Goal: Task Accomplishment & Management: Use online tool/utility

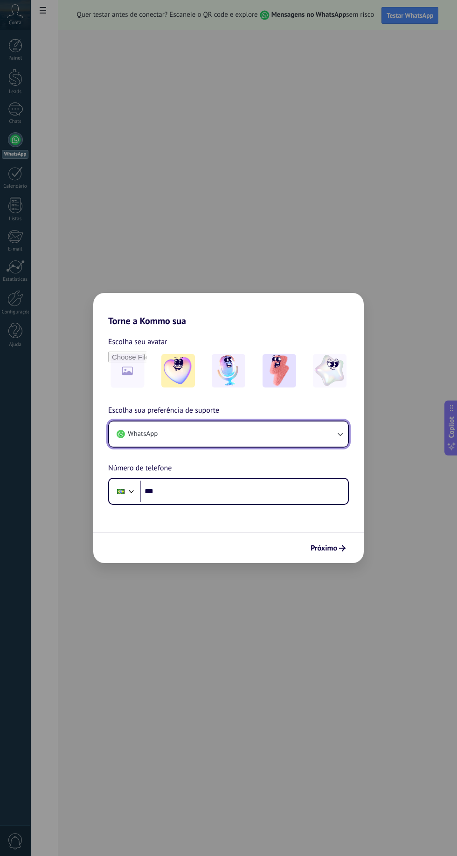
click at [234, 443] on button "WhatsApp" at bounding box center [228, 434] width 239 height 25
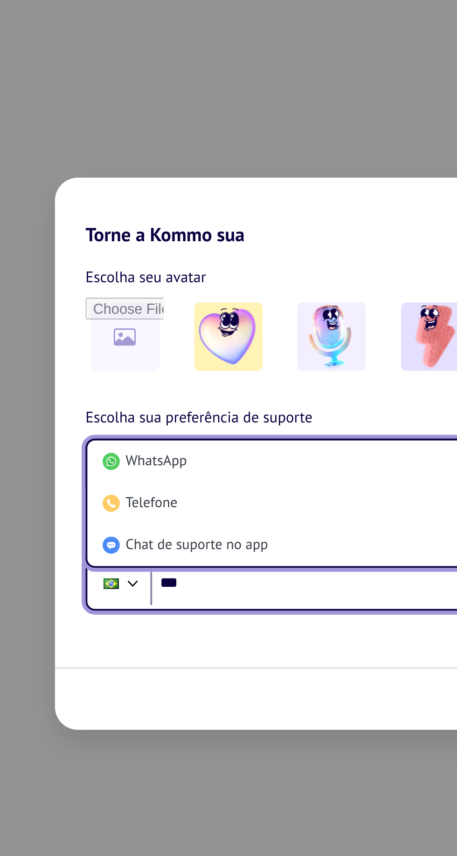
click at [201, 496] on input "***" at bounding box center [244, 491] width 208 height 21
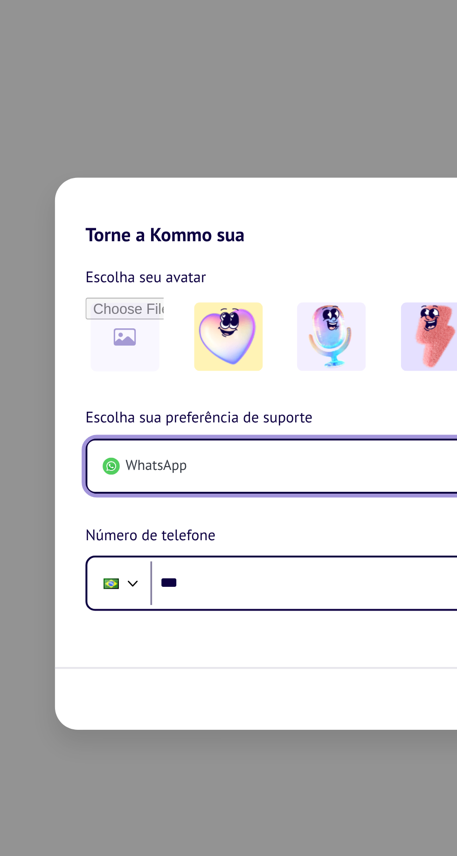
click at [185, 433] on button "WhatsApp" at bounding box center [228, 434] width 239 height 25
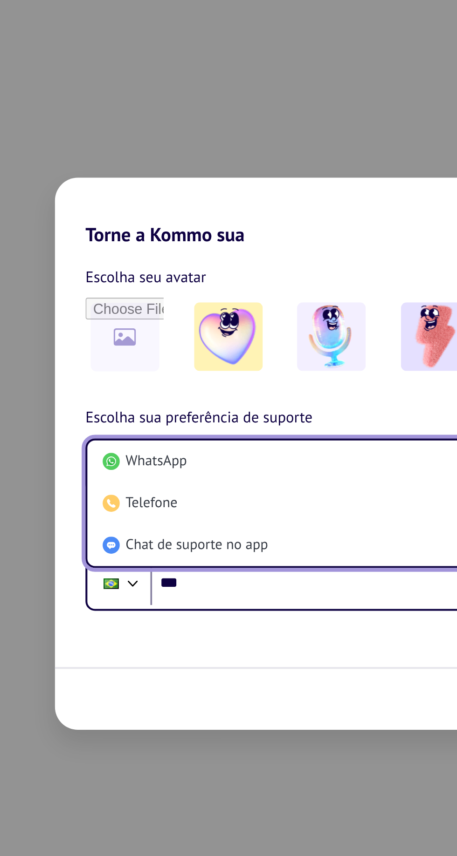
click at [149, 433] on span "WhatsApp" at bounding box center [143, 431] width 30 height 9
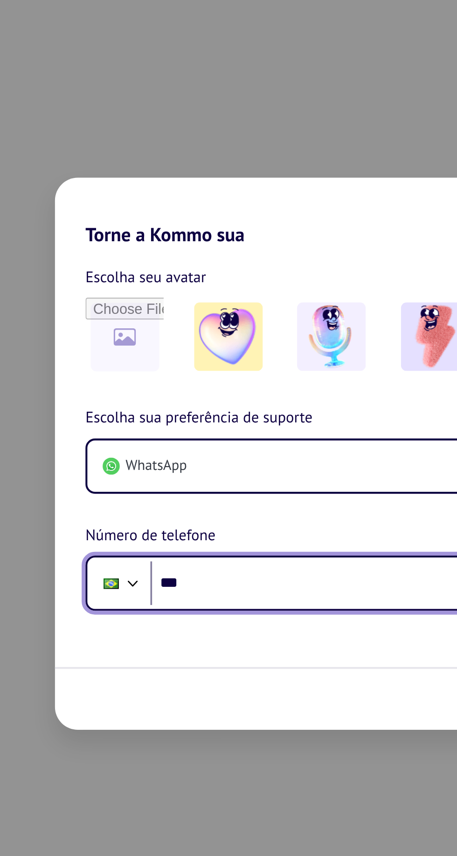
click at [192, 495] on input "***" at bounding box center [244, 491] width 208 height 21
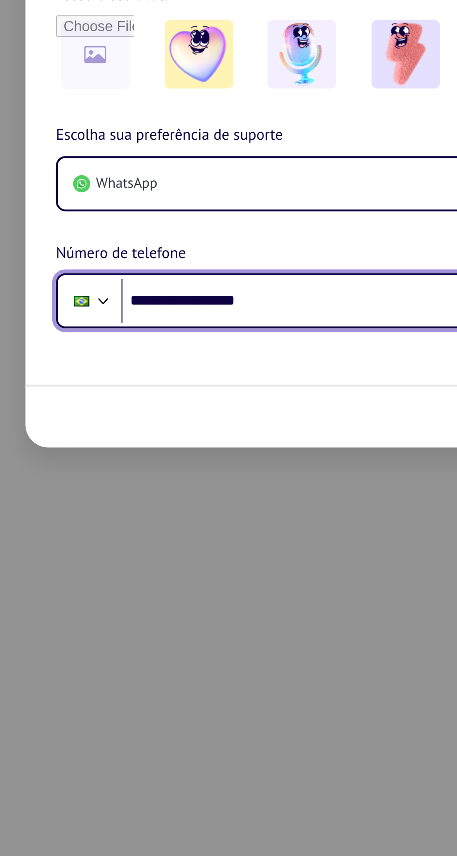
type input "**********"
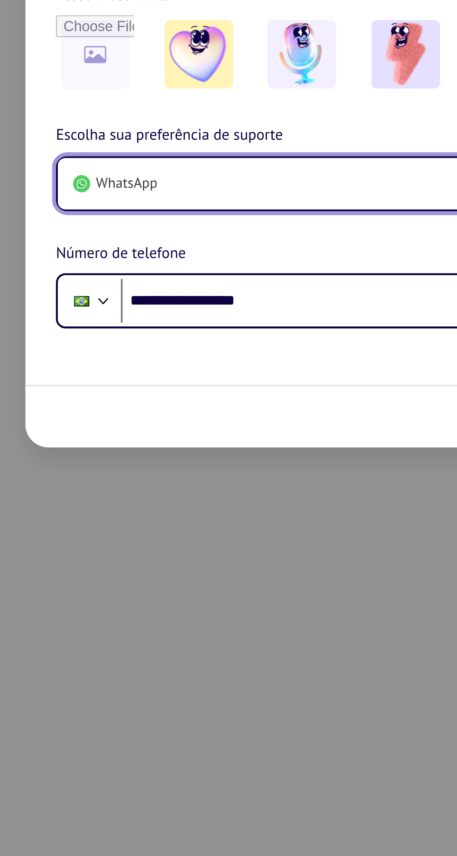
click at [190, 434] on button "WhatsApp" at bounding box center [228, 434] width 239 height 25
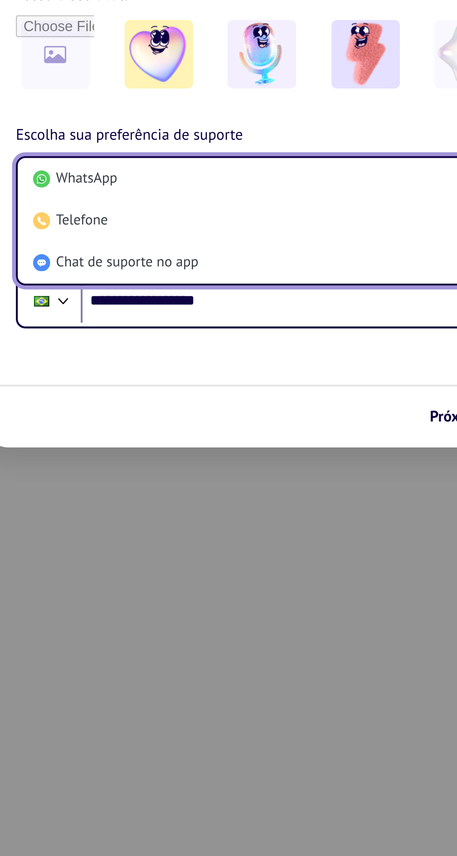
click at [143, 740] on div "**********" at bounding box center [228, 428] width 457 height 856
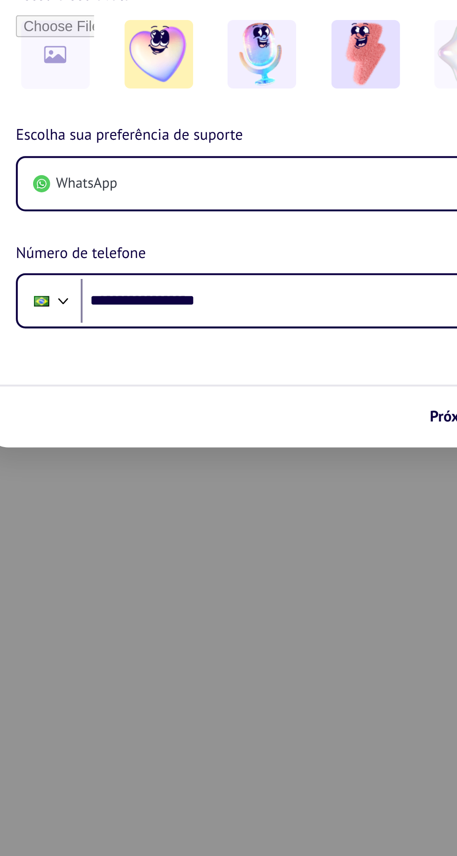
click at [142, 737] on div "**********" at bounding box center [228, 428] width 457 height 856
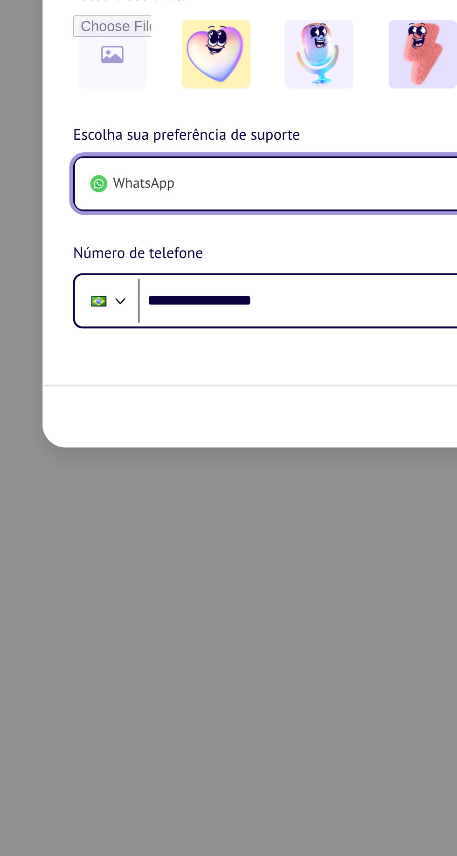
click at [186, 439] on button "WhatsApp" at bounding box center [228, 434] width 239 height 25
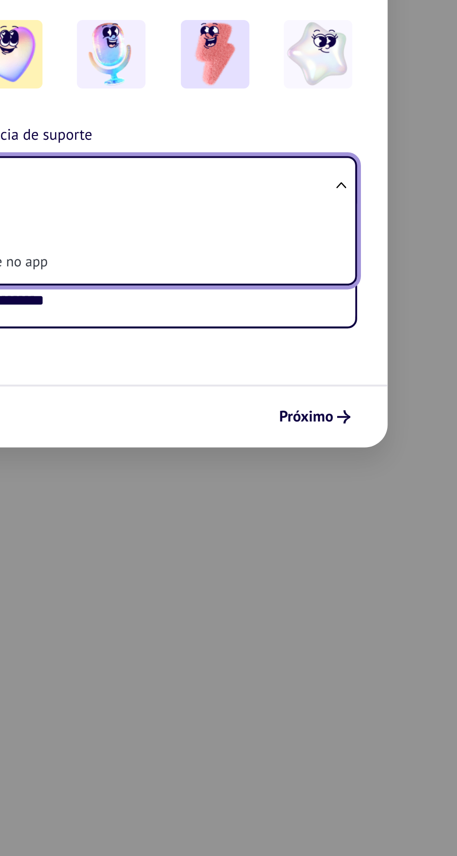
click at [340, 551] on icon "submit" at bounding box center [342, 548] width 7 height 7
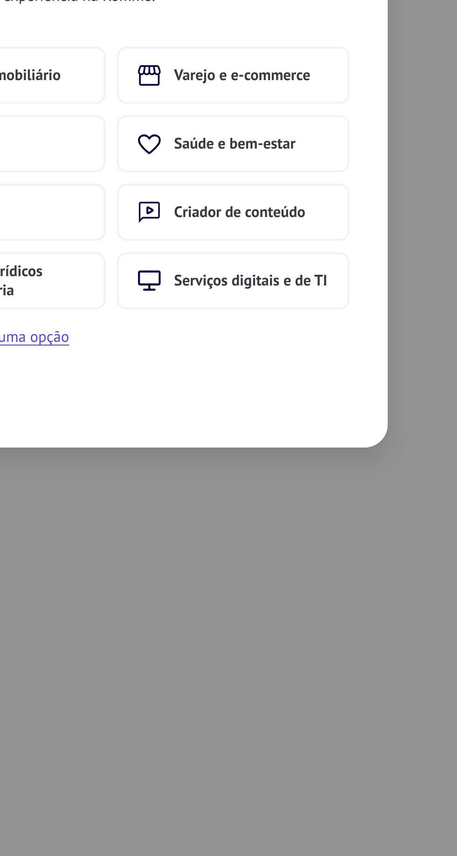
click at [307, 413] on span "Saúde e bem-estar" at bounding box center [288, 414] width 59 height 9
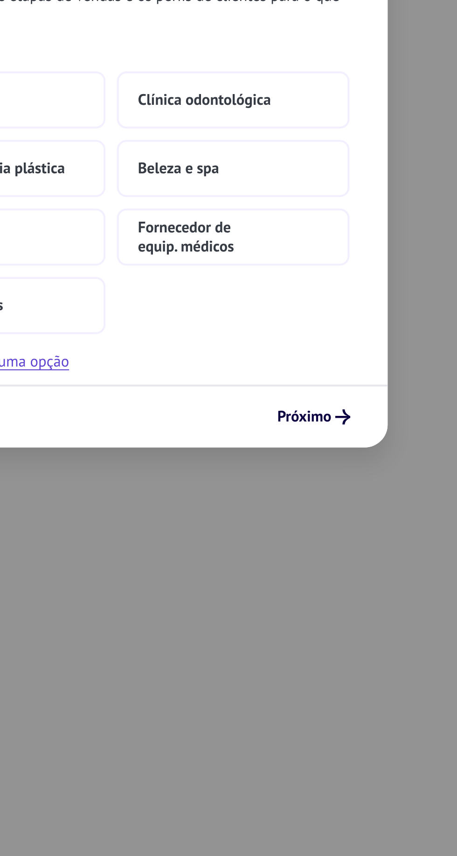
click at [300, 428] on button "Beleza e spa" at bounding box center [288, 427] width 114 height 28
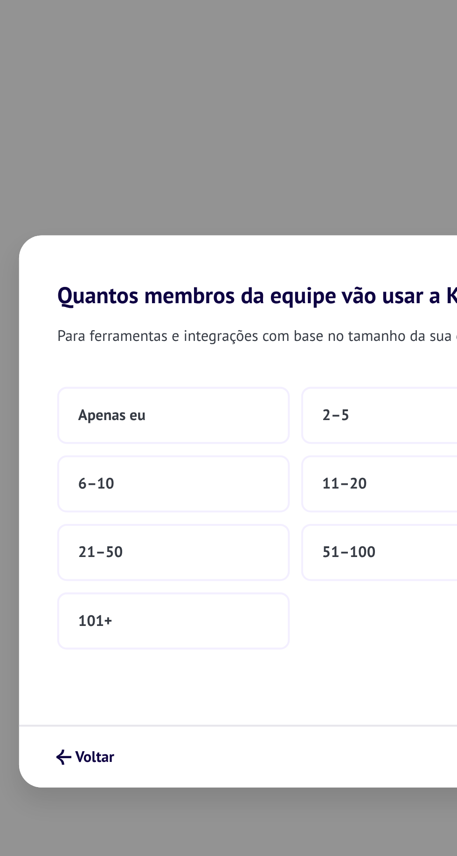
click at [179, 381] on button "Apenas eu" at bounding box center [169, 381] width 114 height 28
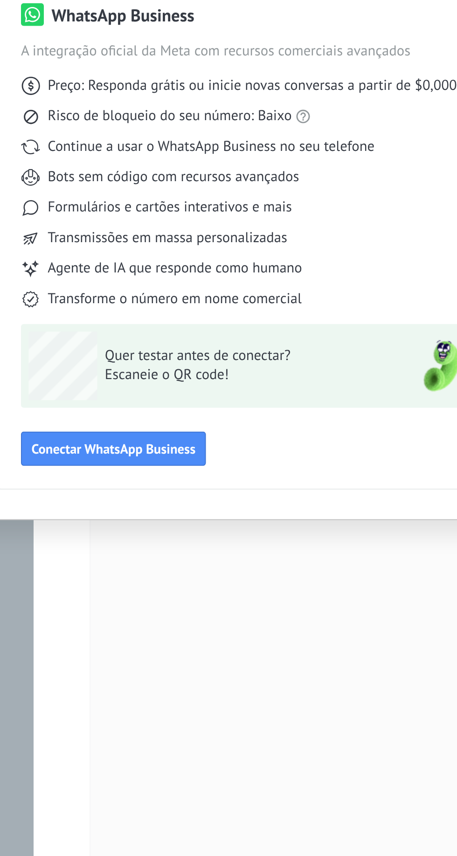
click at [81, 513] on span "Conectar WhatsApp Business" at bounding box center [69, 510] width 80 height 7
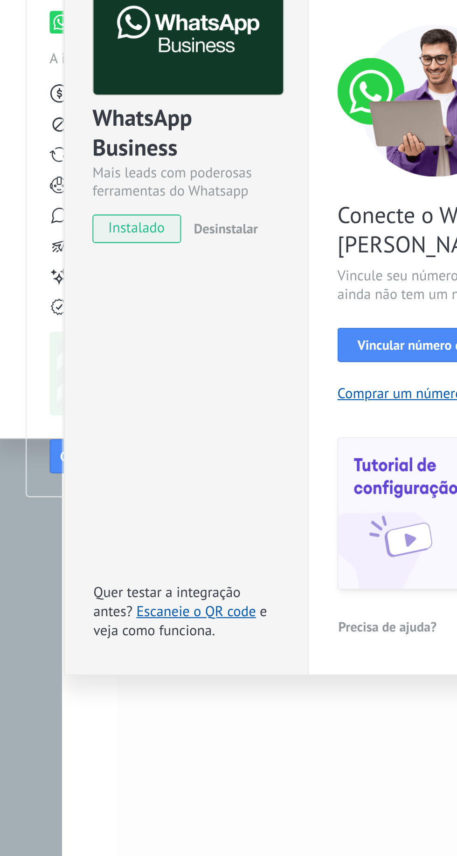
click at [103, 334] on img at bounding box center [92, 302] width 93 height 63
click at [102, 334] on img at bounding box center [92, 302] width 93 height 63
click at [86, 334] on img at bounding box center [92, 302] width 93 height 63
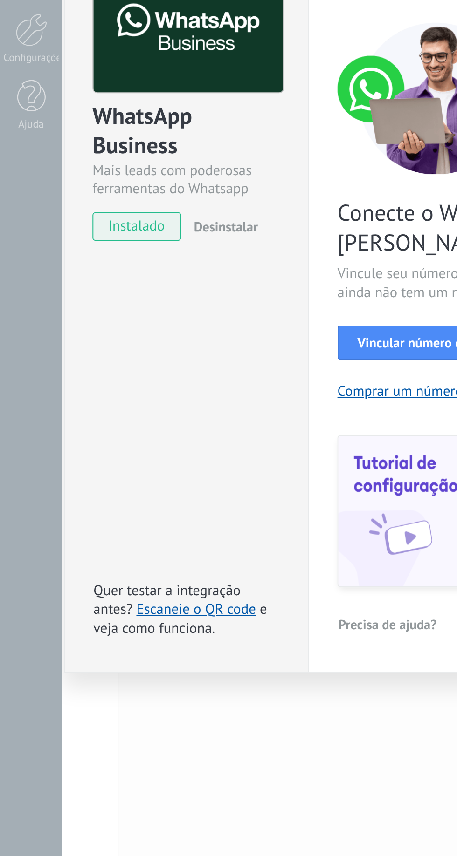
click at [65, 397] on span "instalado" at bounding box center [67, 395] width 42 height 14
click at [75, 398] on span "instalado" at bounding box center [67, 395] width 42 height 14
click at [72, 401] on span "instalado" at bounding box center [67, 395] width 42 height 14
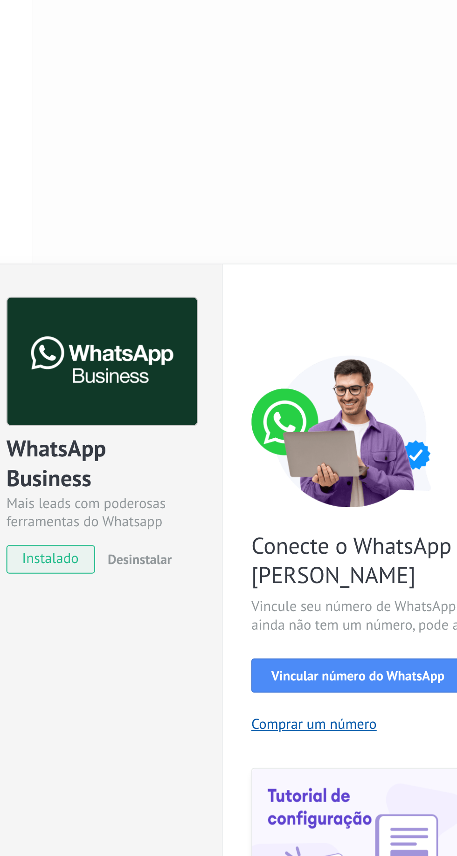
click at [74, 296] on img at bounding box center [92, 297] width 93 height 63
click at [86, 304] on img at bounding box center [92, 297] width 93 height 63
click at [112, 307] on img at bounding box center [92, 297] width 93 height 63
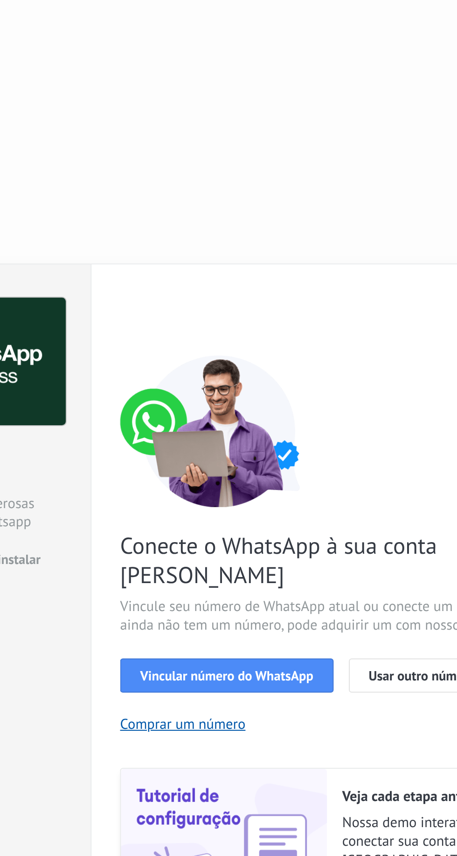
click at [222, 452] on span "Vincular número do WhatsApp" at bounding box center [217, 451] width 85 height 7
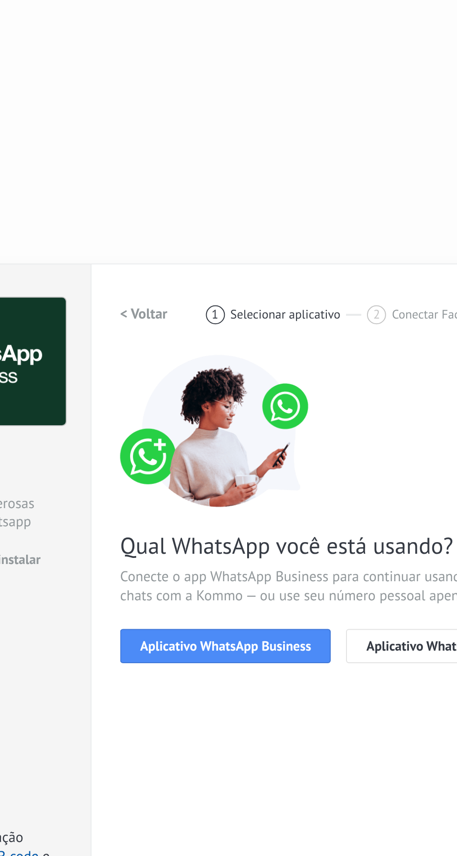
click at [215, 434] on span "Aplicativo WhatsApp Business" at bounding box center [216, 437] width 83 height 7
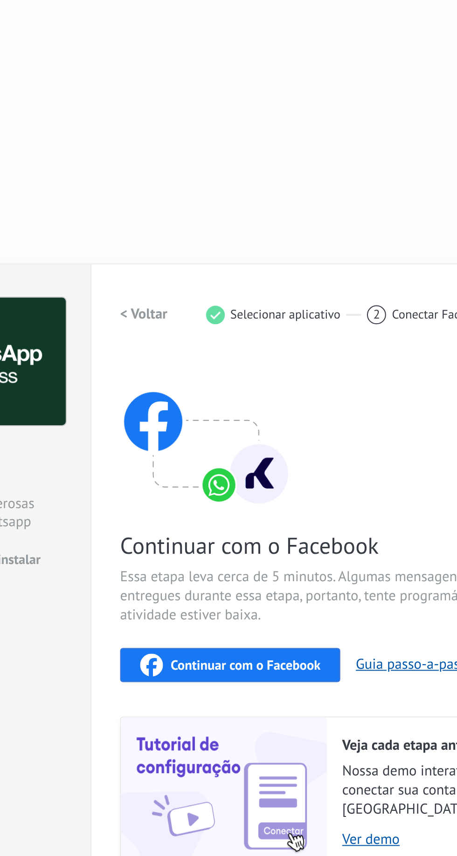
click at [217, 450] on span "Continuar com o Facebook" at bounding box center [226, 446] width 73 height 7
